Goal: Download file/media

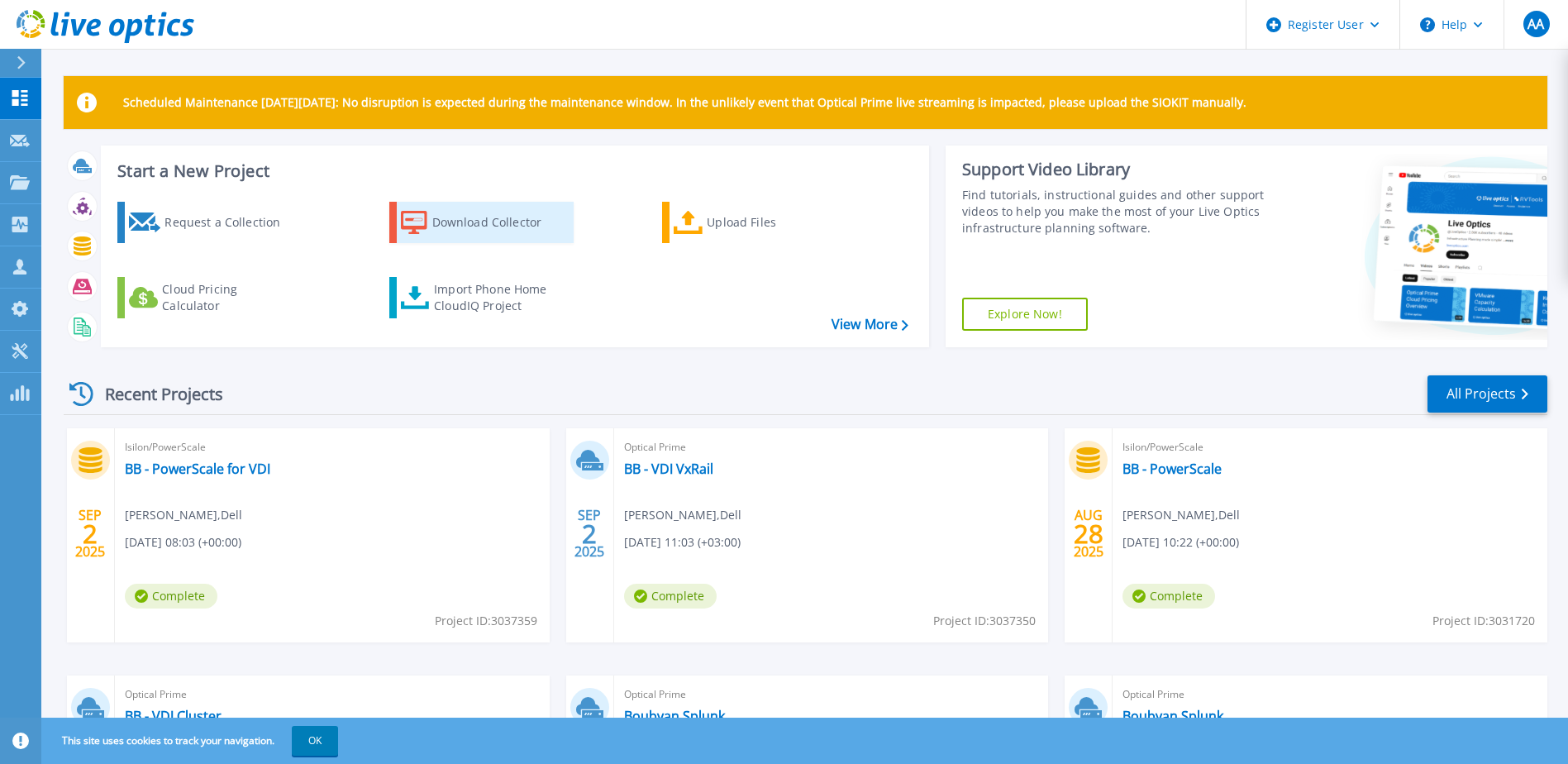
click at [448, 216] on div "Download Collector" at bounding box center [498, 222] width 132 height 33
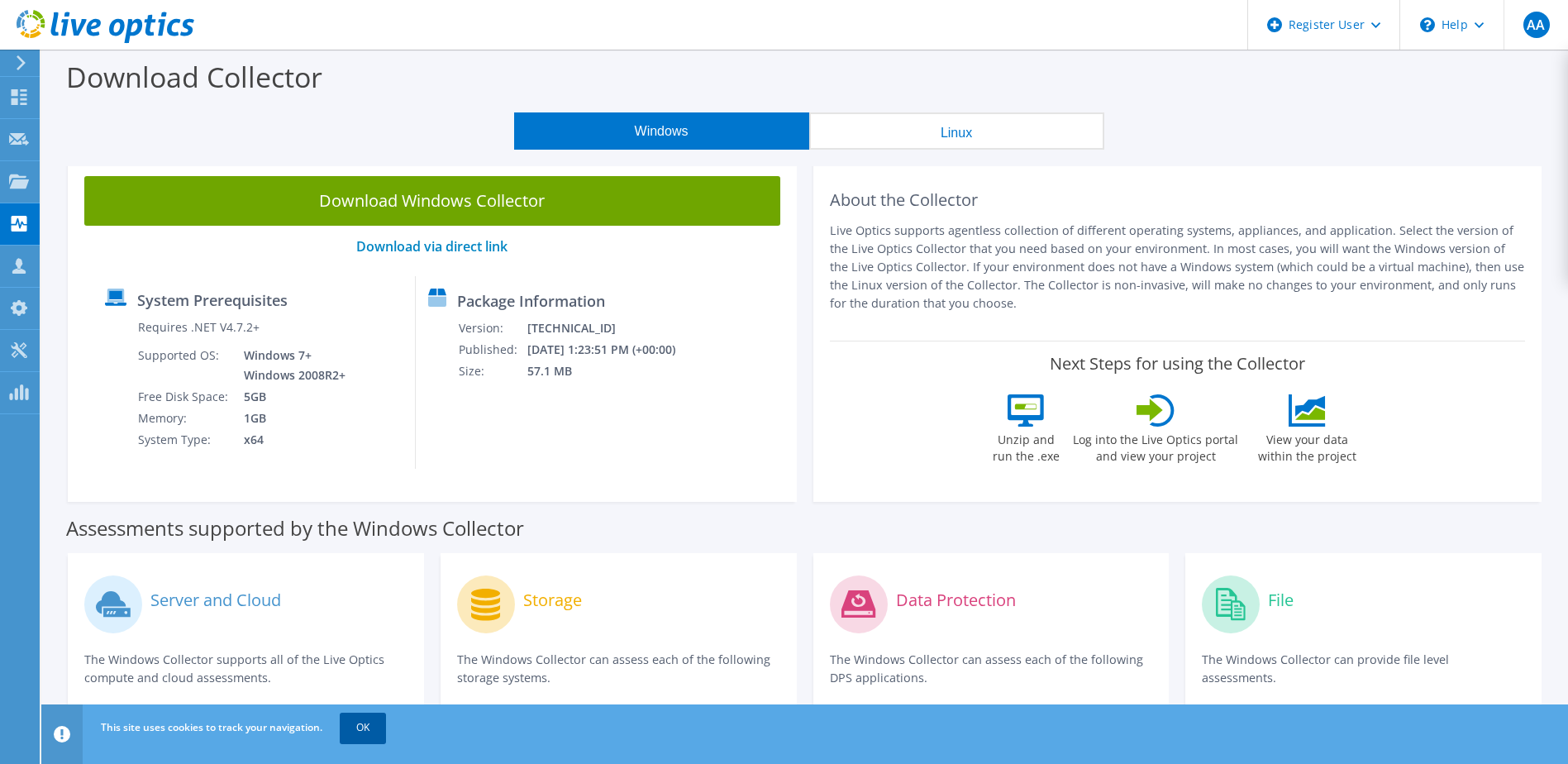
click at [357, 725] on link "OK" at bounding box center [363, 727] width 46 height 30
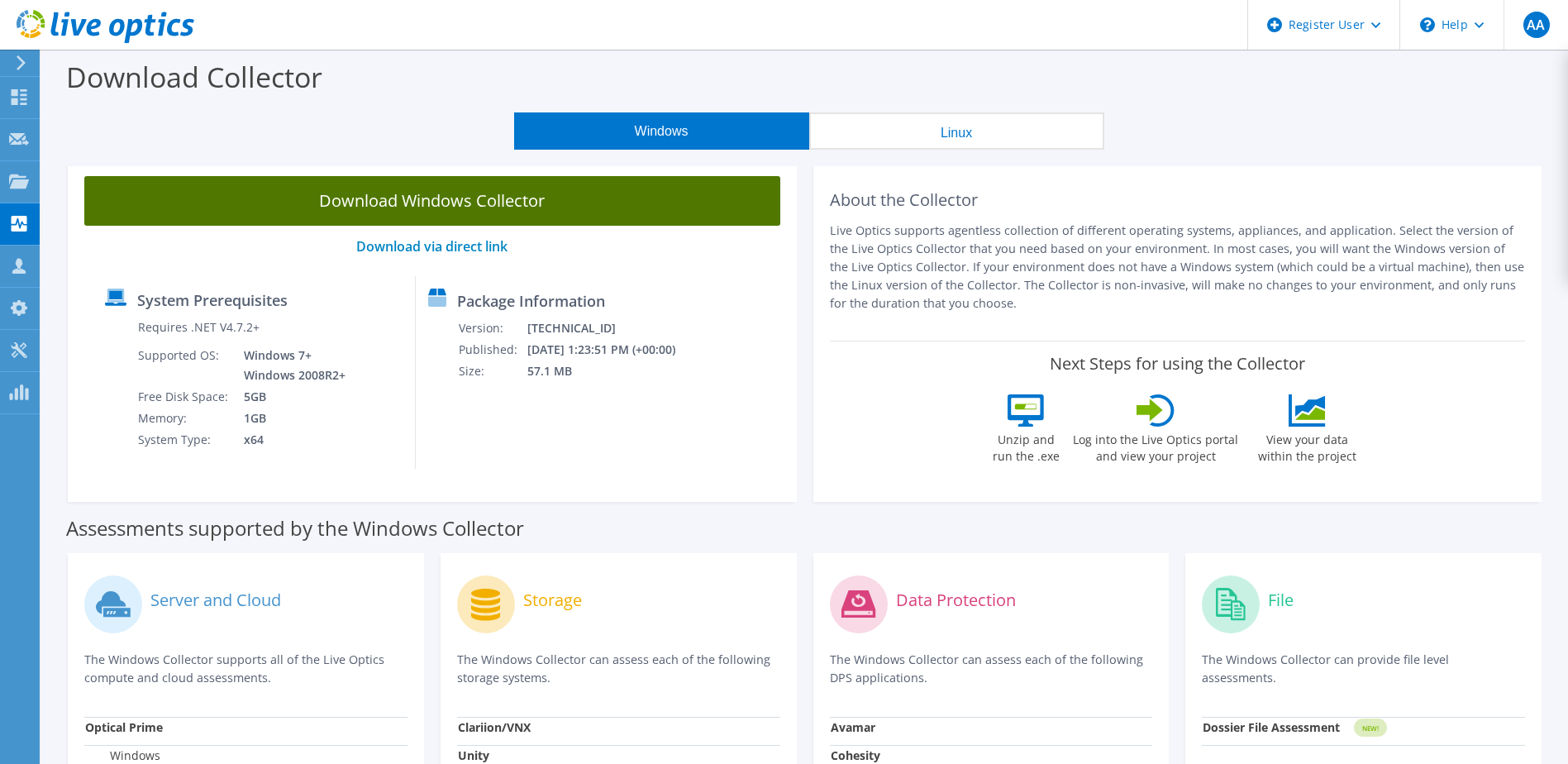
click at [443, 201] on link "Download Windows Collector" at bounding box center [432, 201] width 696 height 50
